Goal: Transaction & Acquisition: Purchase product/service

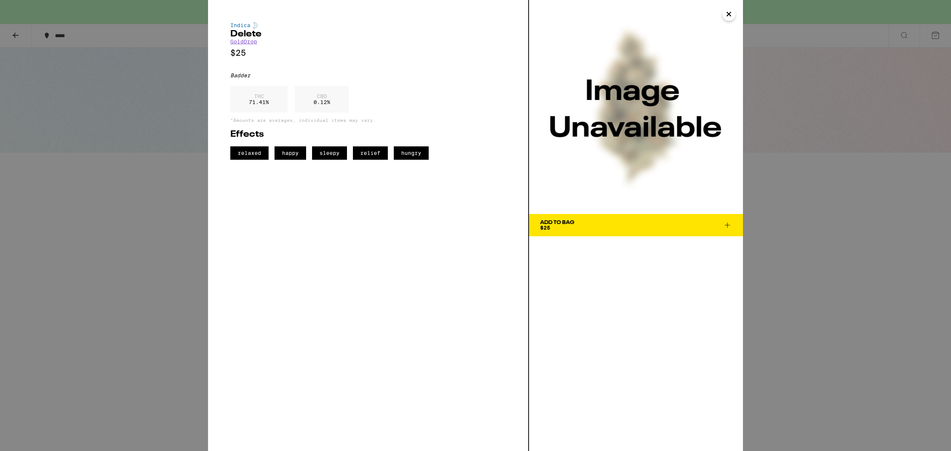
click at [727, 16] on icon "Close" at bounding box center [729, 14] width 4 height 4
